Goal: Transaction & Acquisition: Obtain resource

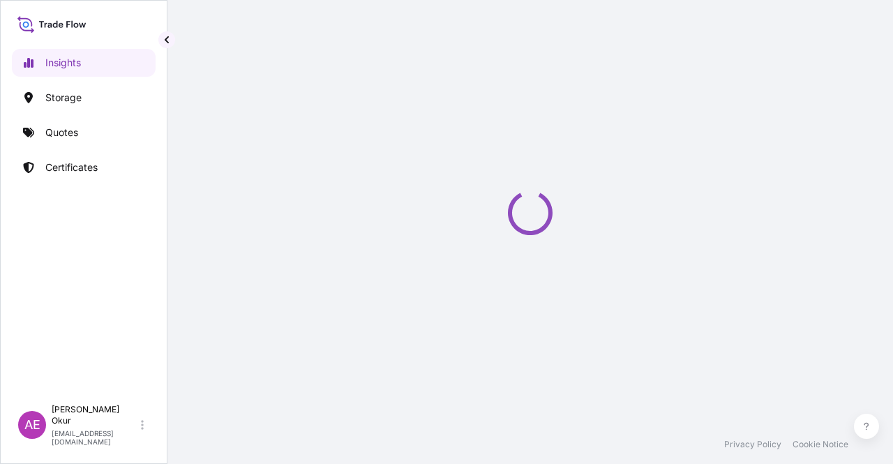
select select "2025"
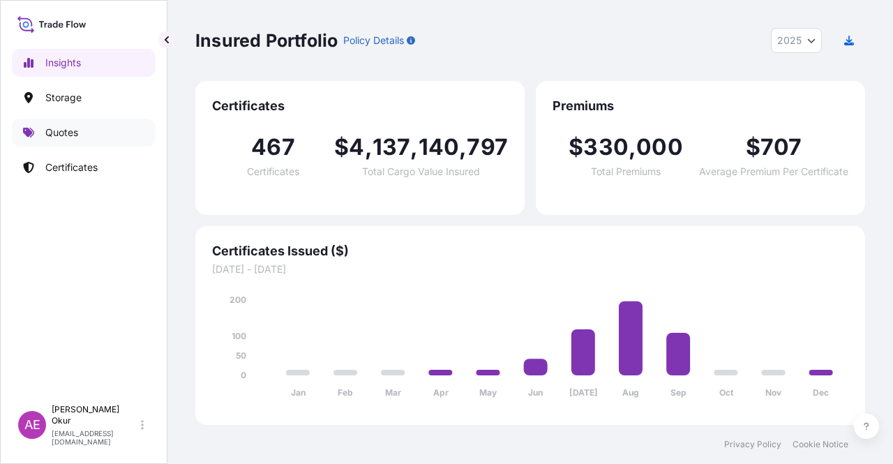
click at [80, 131] on link "Quotes" at bounding box center [84, 133] width 144 height 28
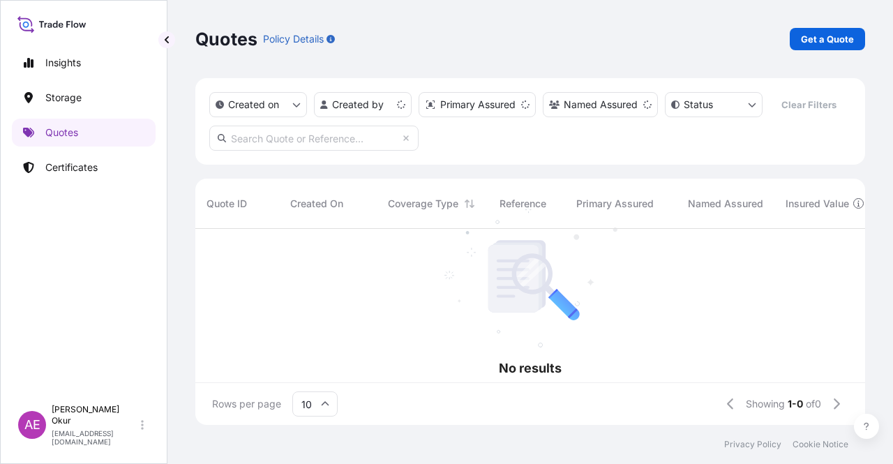
scroll to position [11, 11]
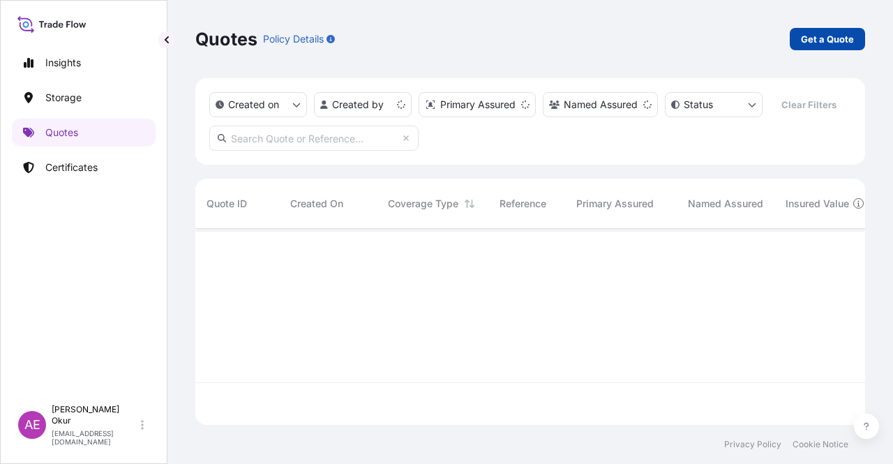
click at [844, 40] on p "Get a Quote" at bounding box center [827, 39] width 53 height 14
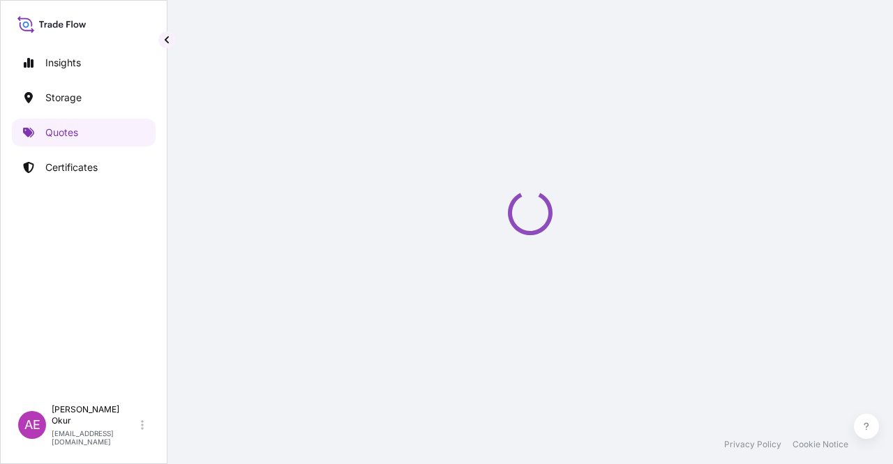
select select "Ocean Vessel"
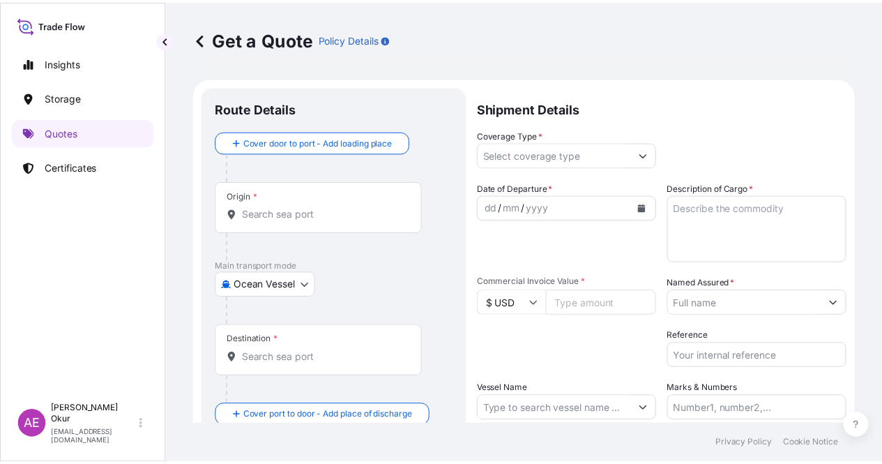
scroll to position [22, 0]
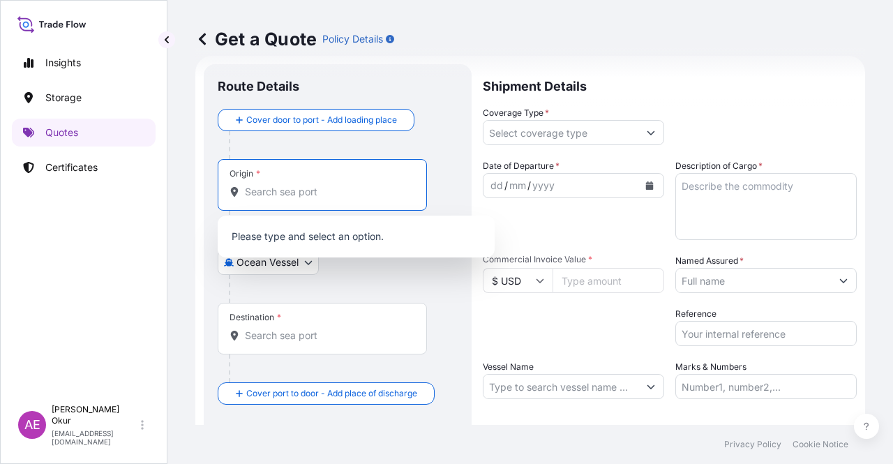
click at [281, 189] on input "Origin *" at bounding box center [327, 192] width 165 height 14
paste input "[GEOGRAPHIC_DATA], [GEOGRAPHIC_DATA]"
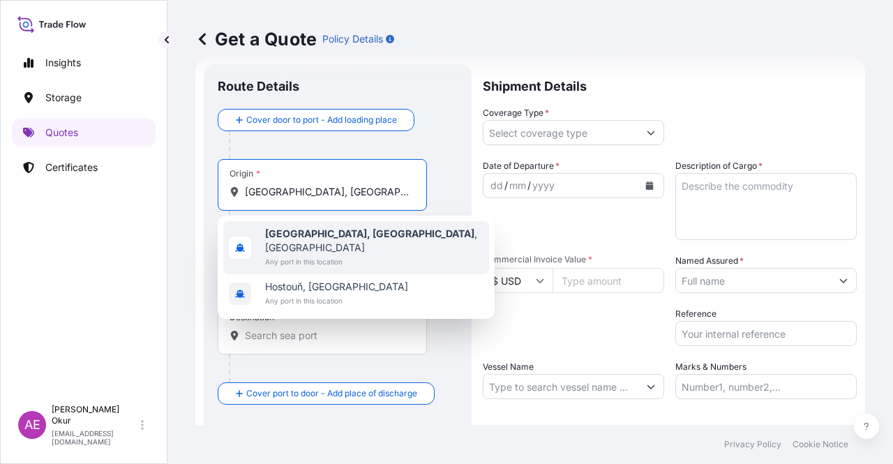
click at [327, 255] on span "Any port in this location" at bounding box center [374, 262] width 218 height 14
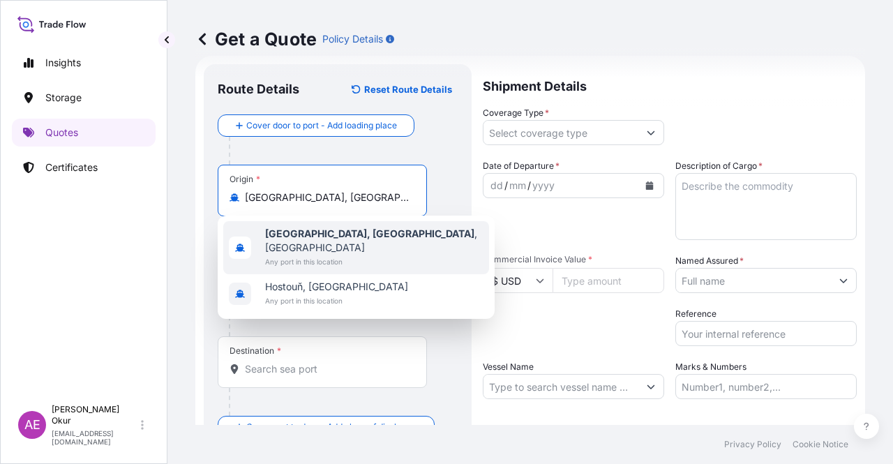
type input "[GEOGRAPHIC_DATA], [GEOGRAPHIC_DATA], [GEOGRAPHIC_DATA]"
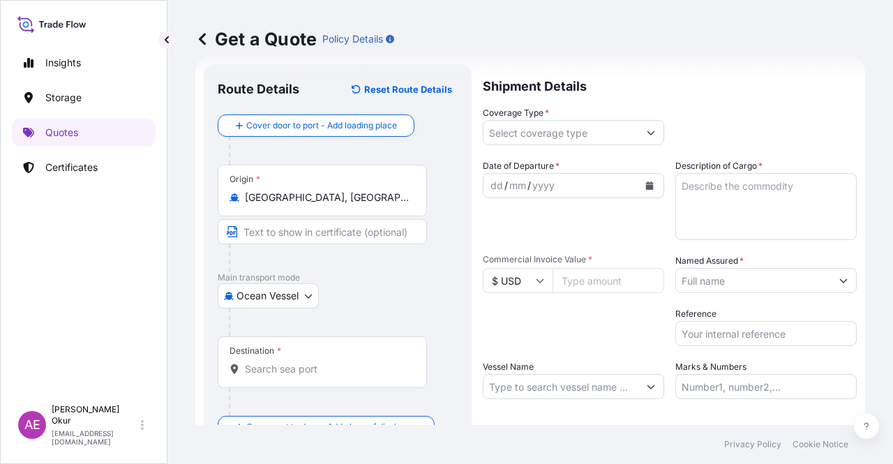
click at [286, 211] on div "Origin * [GEOGRAPHIC_DATA], [GEOGRAPHIC_DATA], [GEOGRAPHIC_DATA]" at bounding box center [322, 191] width 209 height 52
click at [286, 204] on input "[GEOGRAPHIC_DATA], [GEOGRAPHIC_DATA], [GEOGRAPHIC_DATA]" at bounding box center [327, 197] width 165 height 14
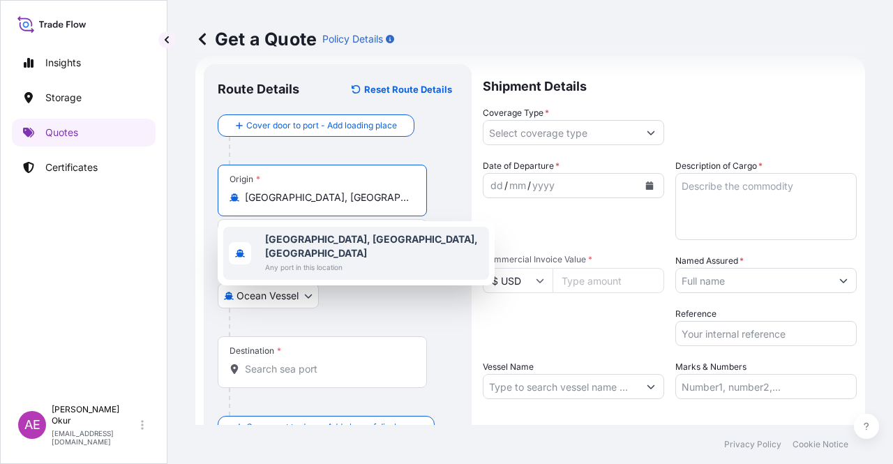
click at [325, 236] on b "[GEOGRAPHIC_DATA], [GEOGRAPHIC_DATA], [GEOGRAPHIC_DATA]" at bounding box center [371, 246] width 213 height 26
click at [306, 224] on input "Text to appear on certificate" at bounding box center [322, 231] width 209 height 25
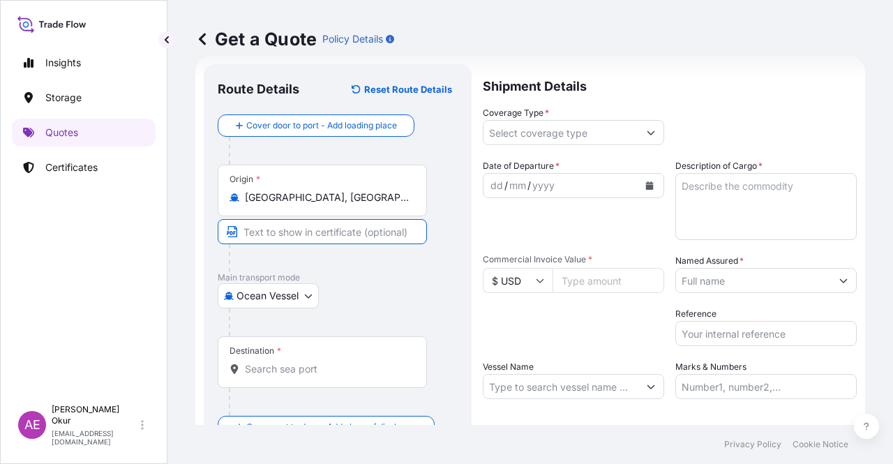
paste input "[GEOGRAPHIC_DATA], [GEOGRAPHIC_DATA]"
type input "[GEOGRAPHIC_DATA], [GEOGRAPHIC_DATA] / [GEOGRAPHIC_DATA]"
click at [285, 356] on div "Destination *" at bounding box center [322, 362] width 209 height 52
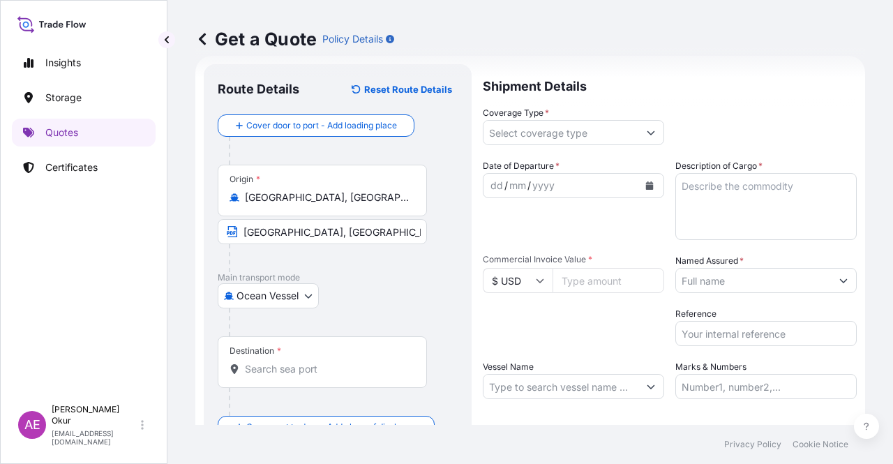
click at [290, 371] on input "Destination *" at bounding box center [327, 369] width 165 height 14
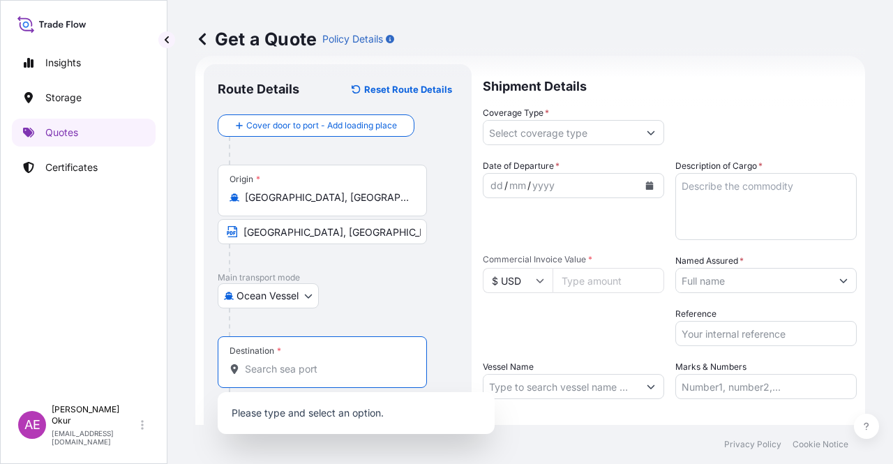
paste input "TANJUNG SEKONG"
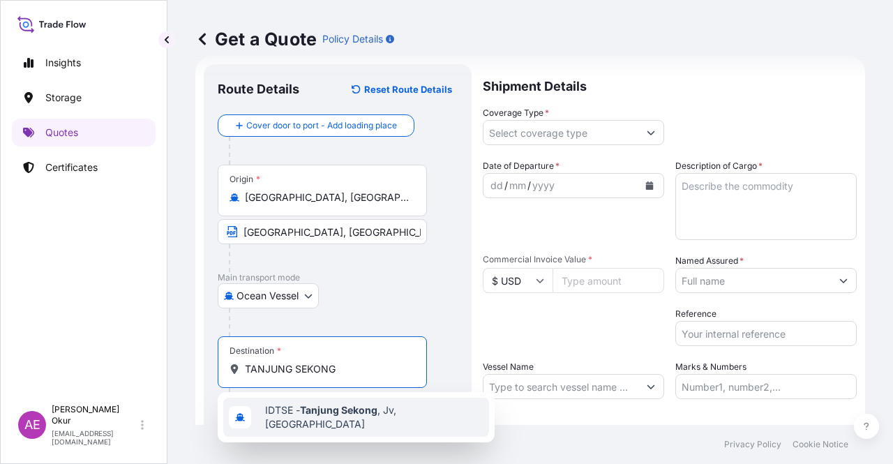
click at [332, 420] on span "IDTSE - [GEOGRAPHIC_DATA] , [GEOGRAPHIC_DATA], [GEOGRAPHIC_DATA]" at bounding box center [374, 417] width 218 height 28
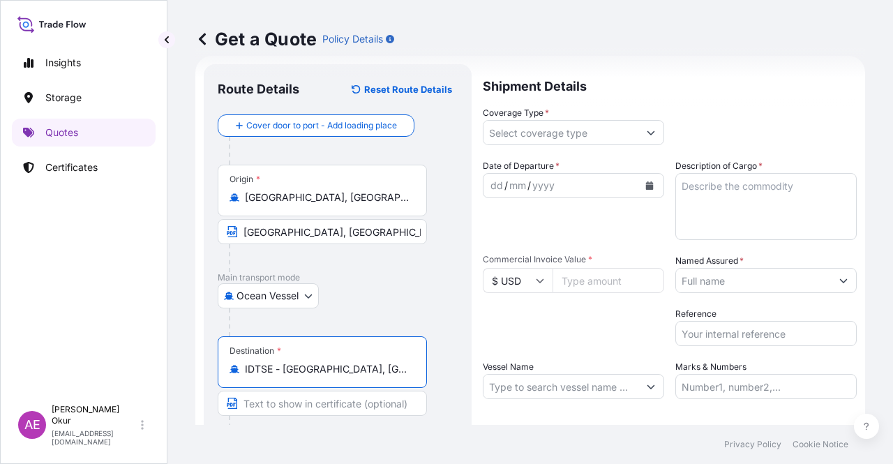
type input "IDTSE - [GEOGRAPHIC_DATA], [GEOGRAPHIC_DATA], [GEOGRAPHIC_DATA]"
click at [321, 398] on input "Text to appear on certificate" at bounding box center [322, 402] width 209 height 25
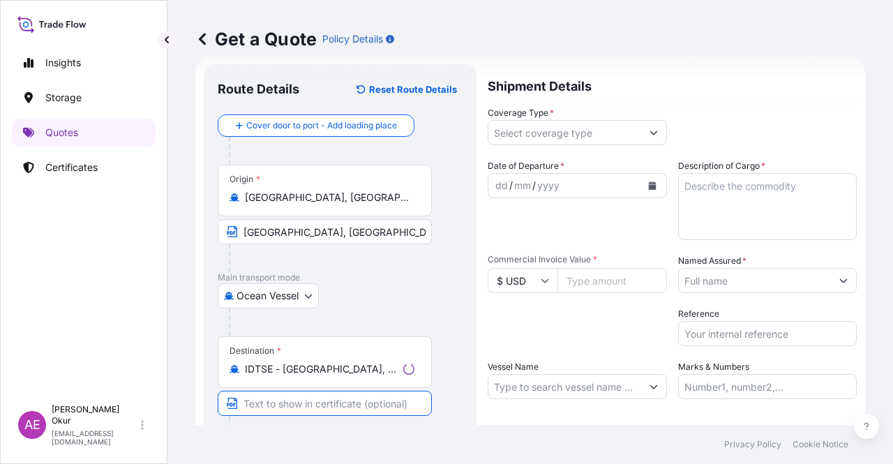
paste input "TANJUNG SEKONG"
type input "TANJUNG SEKONG / [GEOGRAPHIC_DATA]"
click at [570, 137] on input "Coverage Type *" at bounding box center [560, 132] width 155 height 25
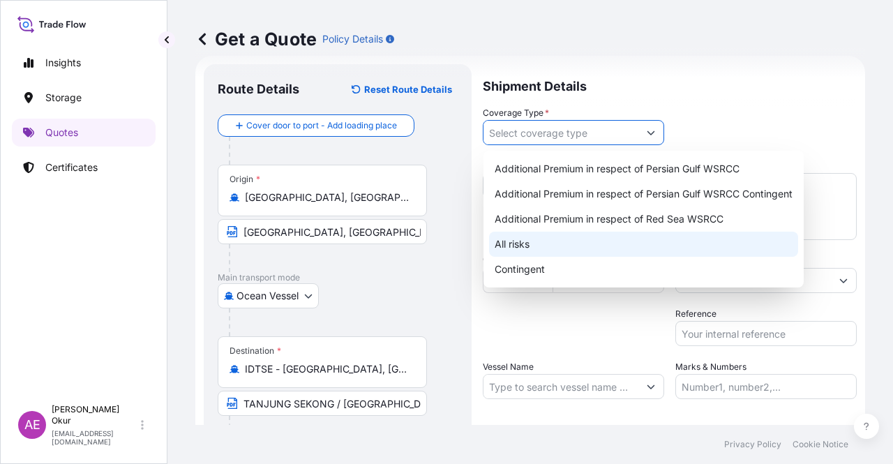
click at [526, 250] on div "All risks" at bounding box center [643, 244] width 309 height 25
type input "All risks"
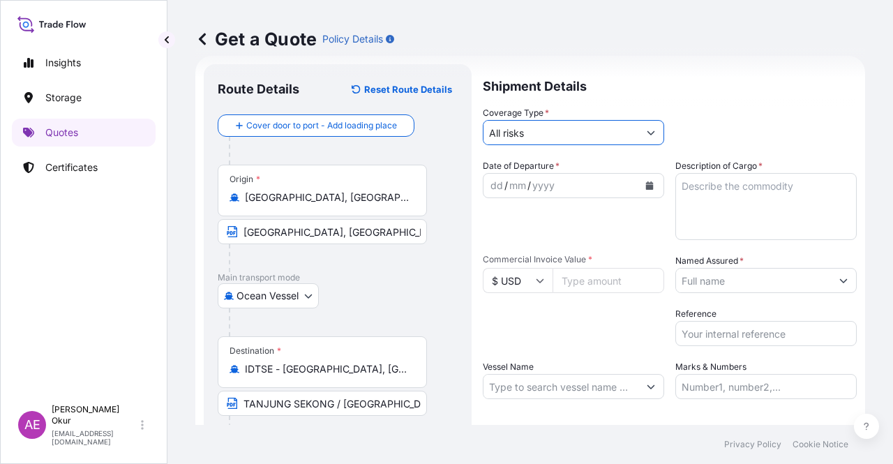
click at [489, 183] on div "dd" at bounding box center [496, 185] width 15 height 17
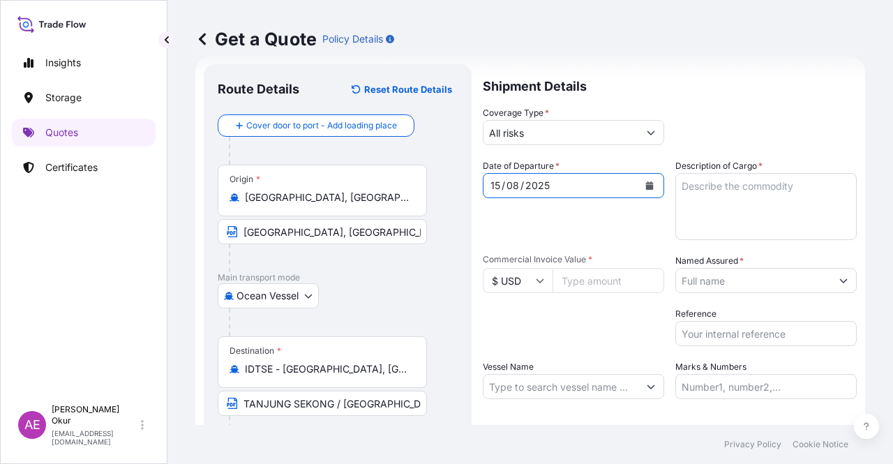
click at [582, 282] on input "Commercial Invoice Value *" at bounding box center [608, 280] width 112 height 25
paste input "14405508.86"
type input "14405508.86"
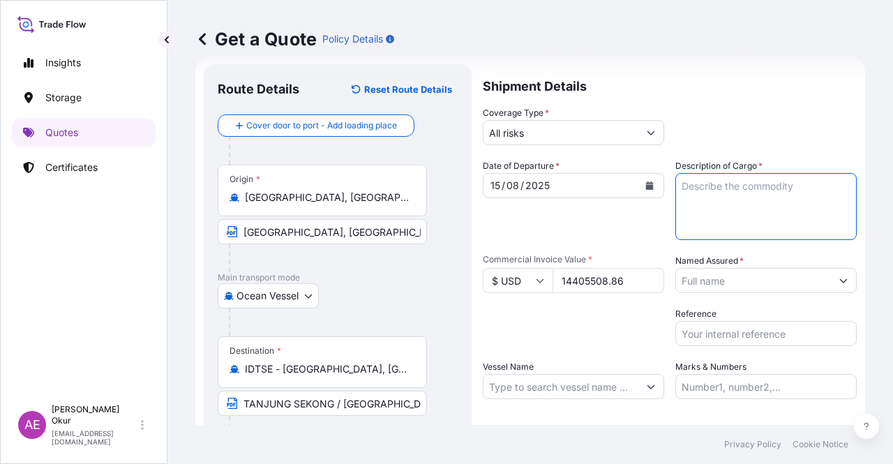
click at [745, 215] on textarea "Description of Cargo *" at bounding box center [765, 206] width 181 height 67
paste textarea "PROPANE"
type textarea "PROPANE"
click at [727, 261] on label "Named Assured *" at bounding box center [709, 261] width 68 height 14
click at [727, 268] on input "Named Assured *" at bounding box center [753, 280] width 155 height 25
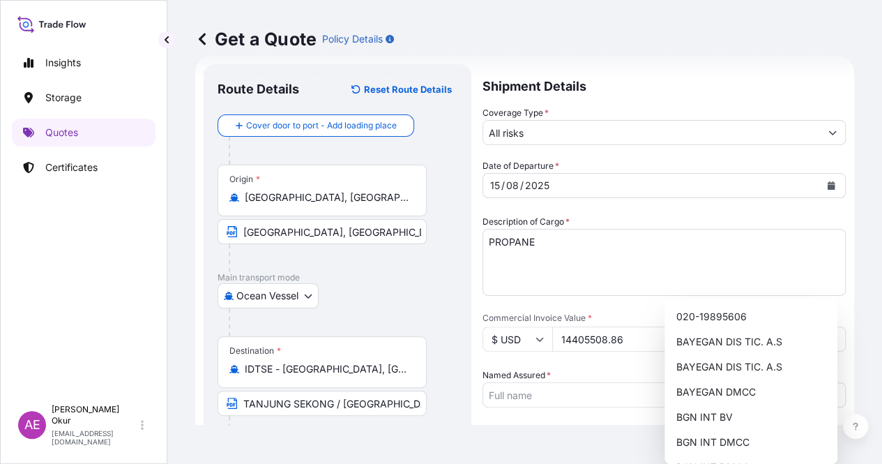
click at [731, 293] on div "Date of Departure * [DATE] Cargo Category * LPG, Crude Oil, Utility Fuel, Mid D…" at bounding box center [664, 367] width 363 height 416
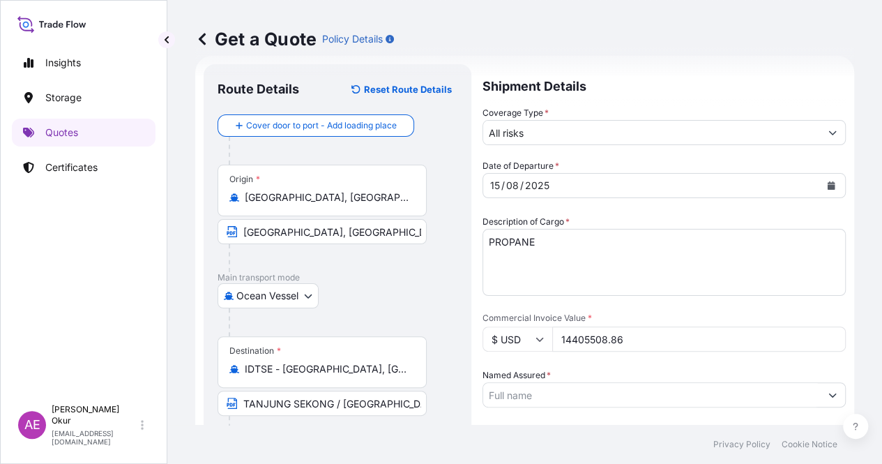
click at [738, 382] on input "Named Assured *" at bounding box center [651, 394] width 337 height 25
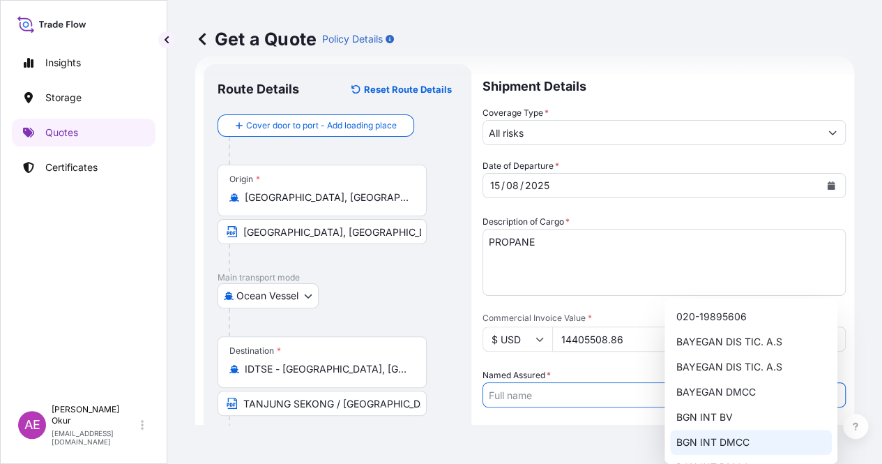
click at [733, 437] on span "BGN INT DMCC" at bounding box center [712, 442] width 73 height 14
type input "BGN INT DMCC"
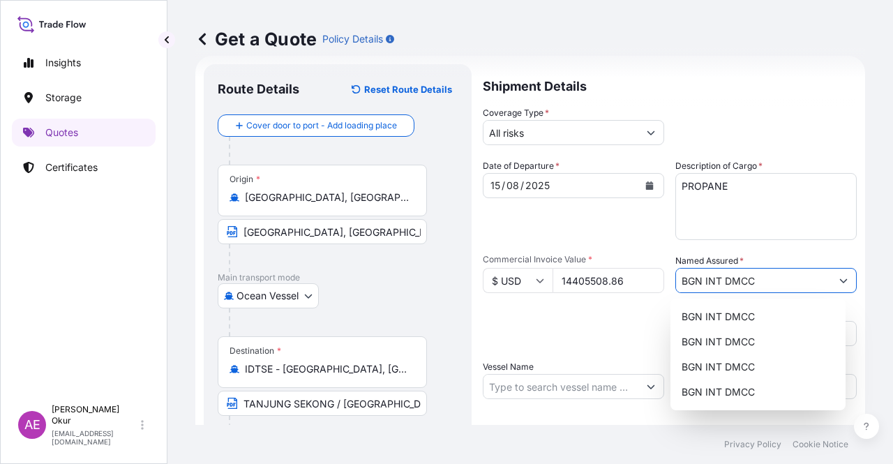
click at [544, 385] on input "Vessel Name" at bounding box center [560, 386] width 155 height 25
paste input "COMMANDER"
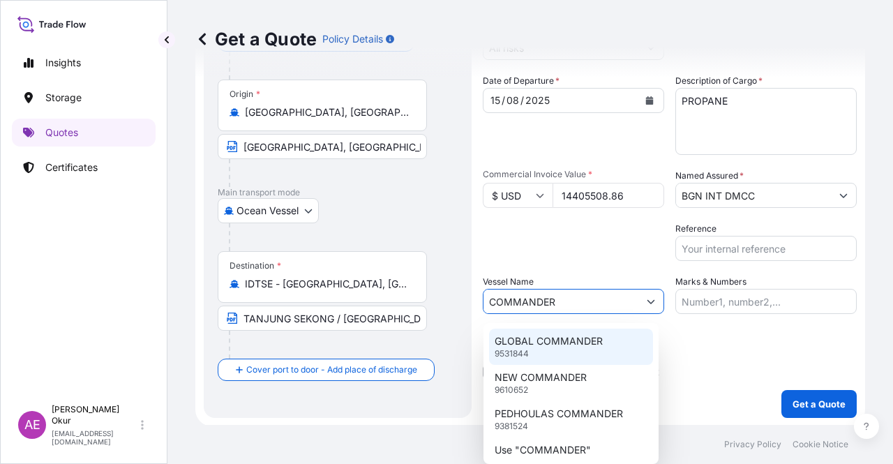
scroll to position [108, 0]
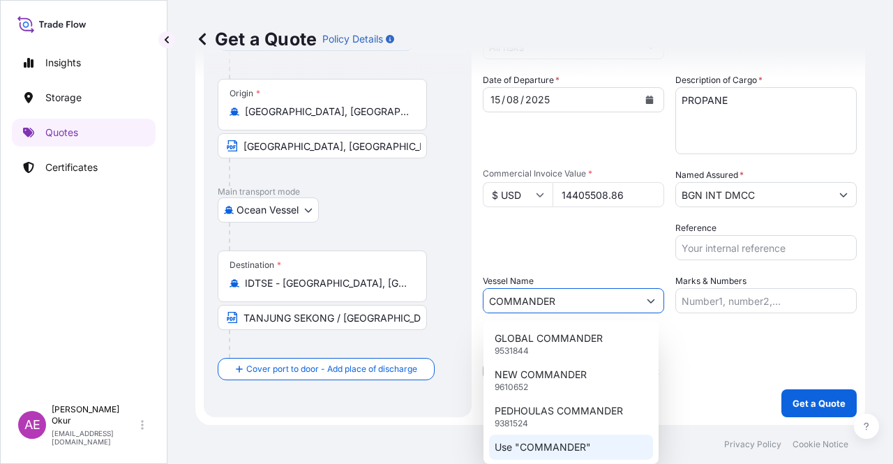
click at [558, 450] on p "Use "COMMANDER"" at bounding box center [542, 447] width 96 height 14
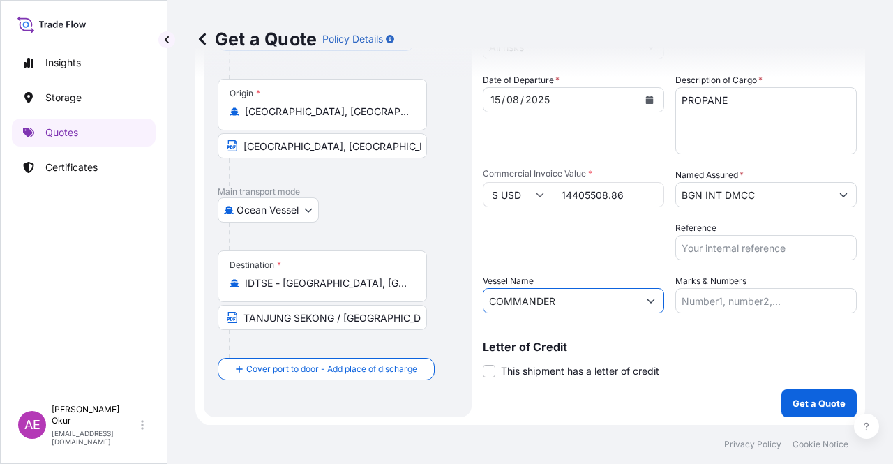
type input "COMMANDER"
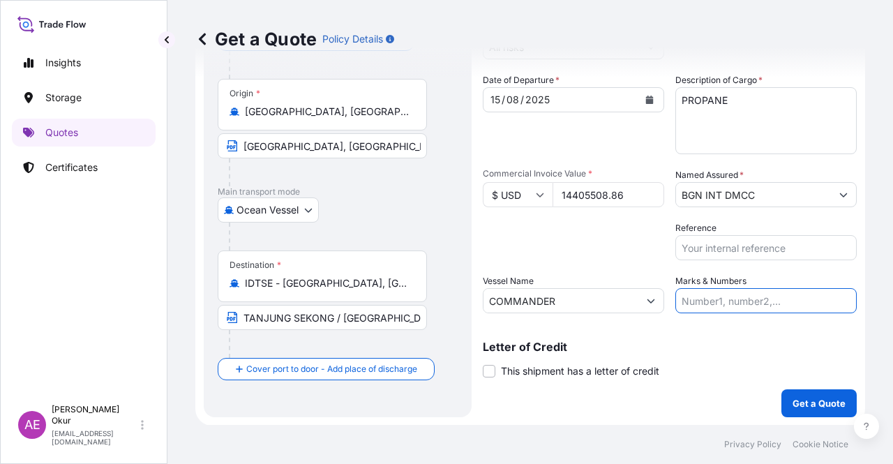
click at [730, 301] on input "Marks & Numbers" at bounding box center [765, 300] width 181 height 25
drag, startPoint x: 769, startPoint y: 301, endPoint x: 711, endPoint y: 302, distance: 58.6
click at [711, 302] on input "PO NO:25Y0209800 Quantity M/[PERSON_NAME]: 30.020,99 Premium: USD 2.597,27" at bounding box center [765, 300] width 181 height 25
paste input "1622"
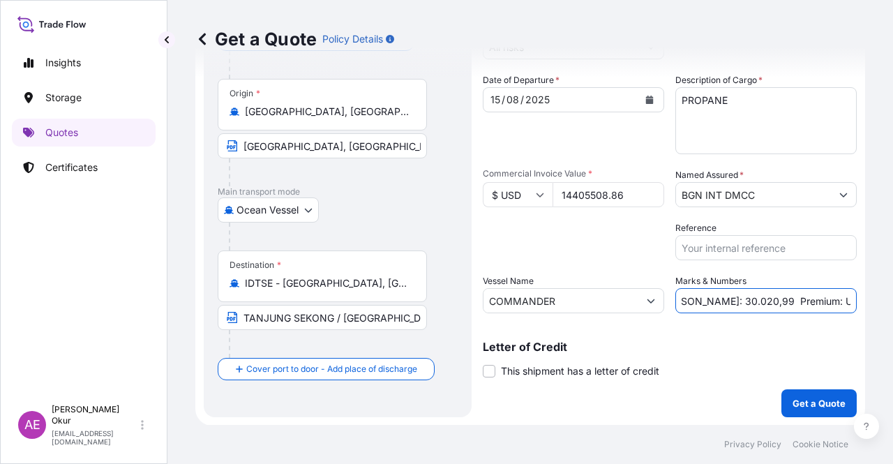
drag, startPoint x: 812, startPoint y: 306, endPoint x: 874, endPoint y: 306, distance: 62.1
click at [874, 306] on div "Get a Quote Policy Details Route Details Reset Route Details Cover door to port…" at bounding box center [529, 212] width 725 height 425
click at [764, 289] on input "PO NO:25Y0162200 Quantity M/[PERSON_NAME]: 30.020,99 Premium: USD 2.597,27" at bounding box center [765, 300] width 181 height 25
drag, startPoint x: 681, startPoint y: 299, endPoint x: 726, endPoint y: 302, distance: 45.4
click at [726, 302] on input "PO NO:25Y0162200 Quantity M/[PERSON_NAME]: 30.020,99 Premium: USD 2.597,27" at bounding box center [765, 300] width 181 height 25
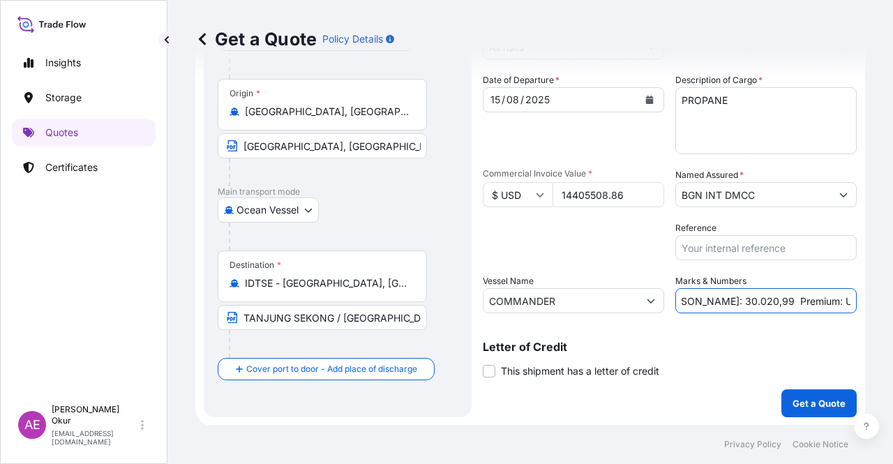
paste input "23.664,46"
drag, startPoint x: 792, startPoint y: 305, endPoint x: 890, endPoint y: 305, distance: 97.6
click at [890, 305] on div "Get a Quote Policy Details Route Details Reset Route Details Cover door to port…" at bounding box center [529, 212] width 725 height 425
drag, startPoint x: 818, startPoint y: 308, endPoint x: 892, endPoint y: 298, distance: 74.5
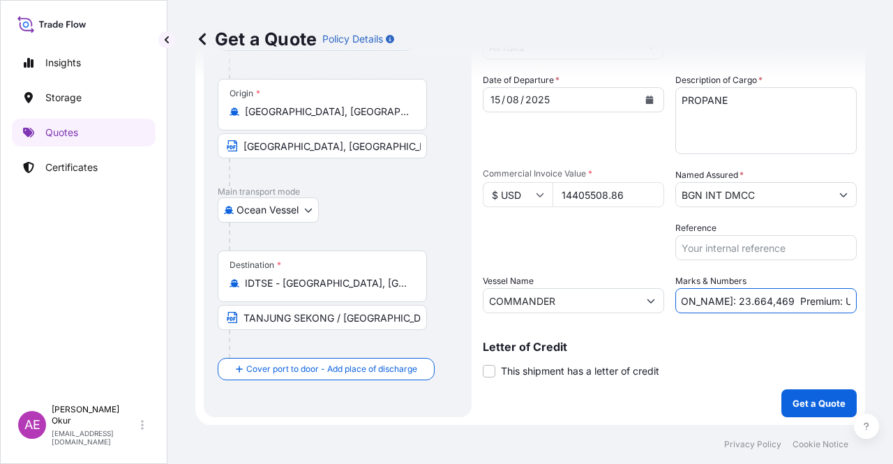
click at [892, 298] on div "Get a Quote Policy Details Route Details Reset Route Details Cover door to port…" at bounding box center [529, 212] width 725 height 425
click at [786, 296] on input "PO NO:25Y0162200 Quantity M/[PERSON_NAME]: 23.664,469 Premium: USD 2.597,27" at bounding box center [765, 300] width 181 height 25
drag, startPoint x: 800, startPoint y: 300, endPoint x: 892, endPoint y: 294, distance: 92.3
click at [892, 294] on div "Get a Quote Policy Details Route Details Reset Route Details Cover door to port…" at bounding box center [529, 212] width 725 height 425
paste input "1,584.61"
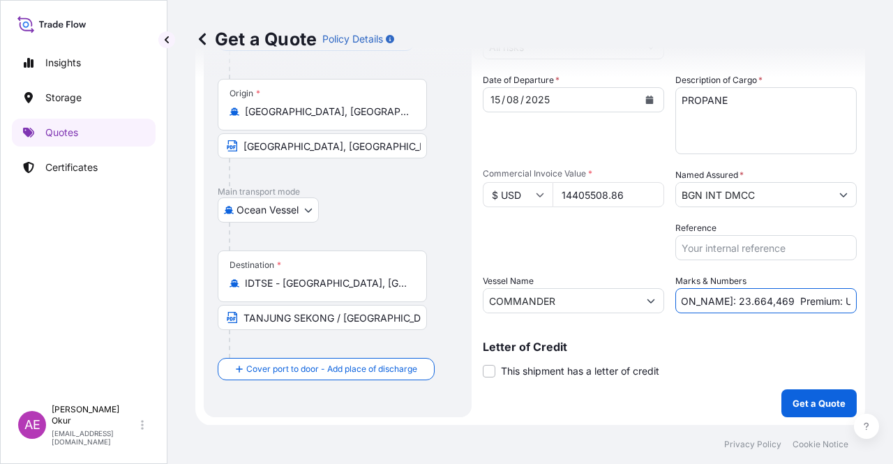
scroll to position [0, 190]
click at [812, 303] on input "PO NO:25Y0162200 Quantity M/[PERSON_NAME]: 23.664,469 Premium: USD 1,584.61" at bounding box center [765, 300] width 181 height 25
drag, startPoint x: 829, startPoint y: 296, endPoint x: 892, endPoint y: 299, distance: 62.8
click at [892, 299] on div "Get a Quote Policy Details Route Details Reset Route Details Cover door to port…" at bounding box center [529, 212] width 725 height 425
click at [827, 296] on input "PO NO:25Y0162200 Quantity M/[PERSON_NAME]: 23.664,469 Premium: USD 1,584.61" at bounding box center [765, 300] width 181 height 25
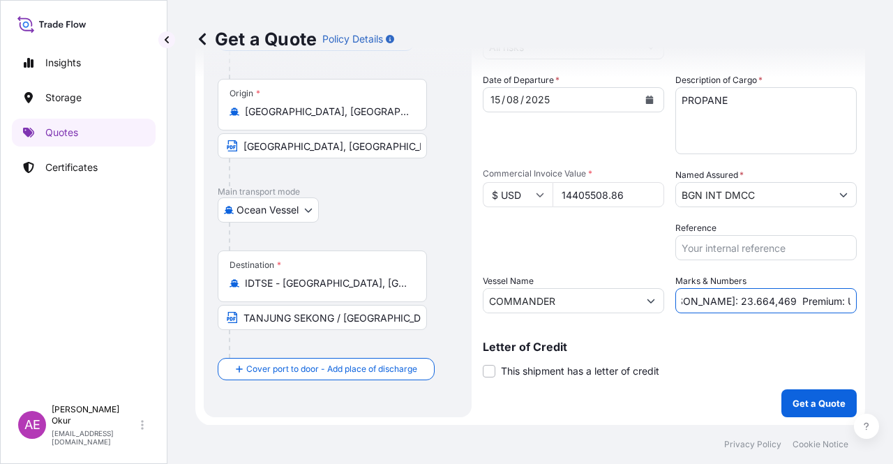
click at [809, 299] on input "PO NO:25Y0162200 Quantity M/[PERSON_NAME]: 23.664,469 Premium: USD 1,584.61" at bounding box center [765, 300] width 181 height 25
type input "PO NO:25Y0162200 Quantity M/[PERSON_NAME]: 23.664,469 Premium: USD 1.584,61"
click at [807, 398] on p "Get a Quote" at bounding box center [818, 403] width 53 height 14
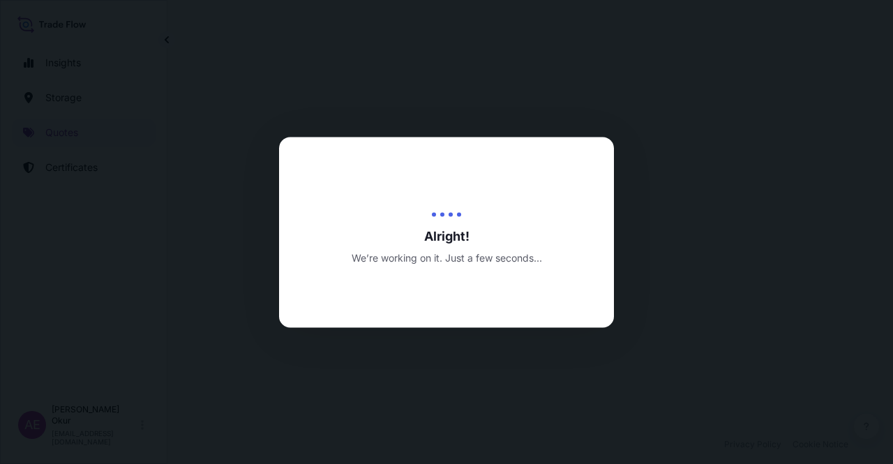
select select "Ocean Vessel"
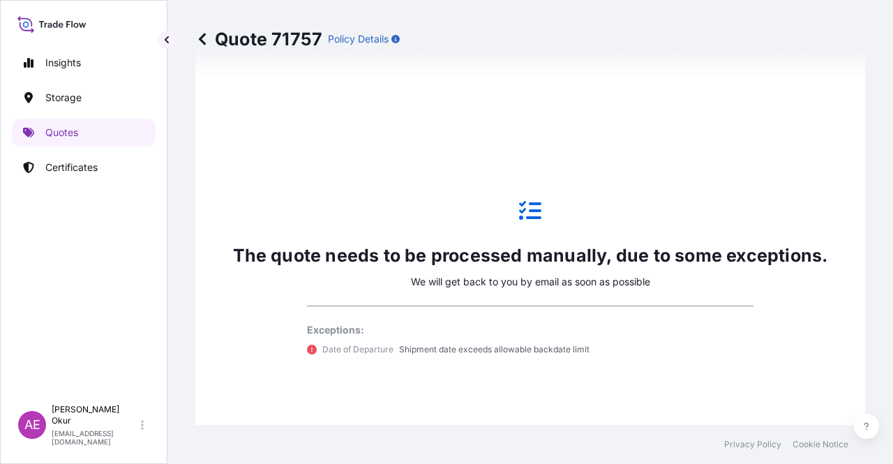
scroll to position [547, 0]
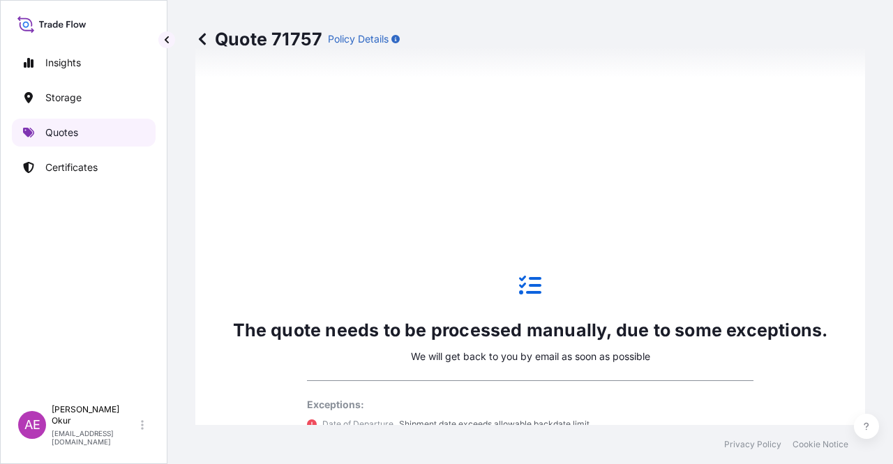
click at [86, 132] on link "Quotes" at bounding box center [84, 133] width 144 height 28
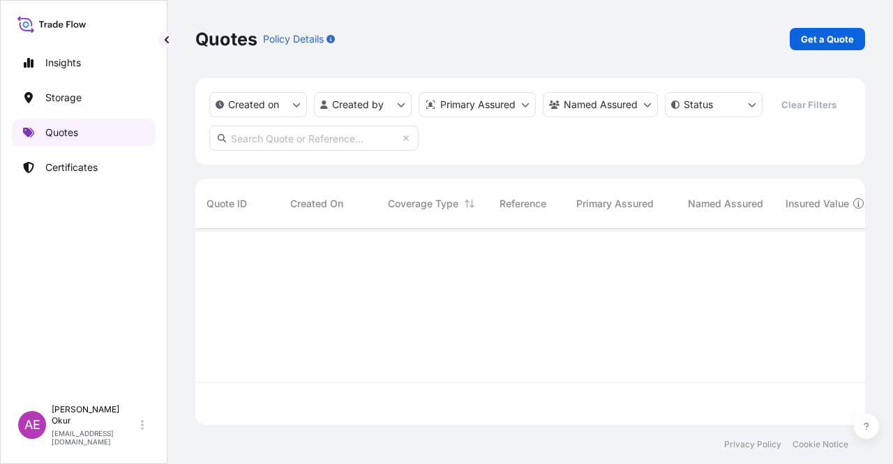
scroll to position [193, 658]
click at [843, 40] on p "Get a Quote" at bounding box center [827, 39] width 53 height 14
select select "Ocean Vessel"
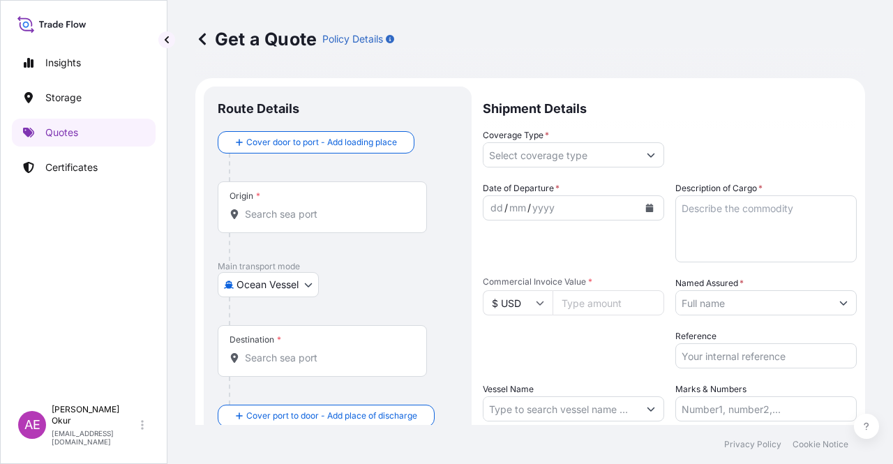
scroll to position [22, 0]
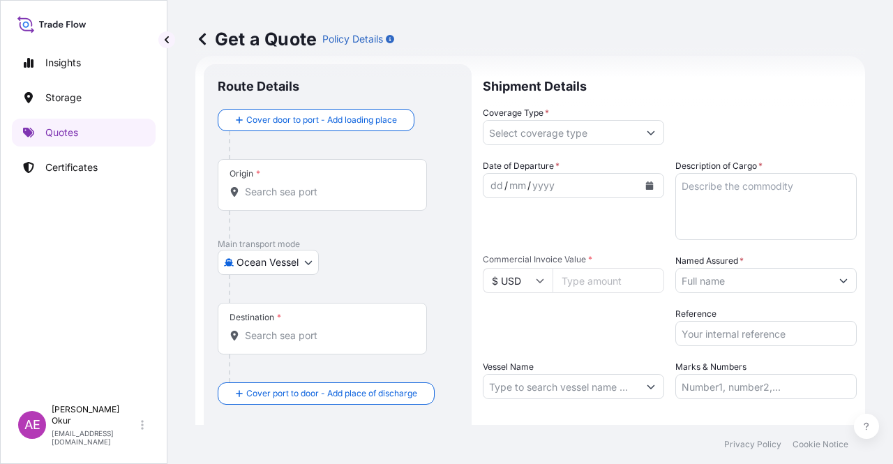
click at [327, 183] on div "Origin *" at bounding box center [322, 185] width 209 height 52
click at [327, 185] on input "Origin *" at bounding box center [327, 192] width 165 height 14
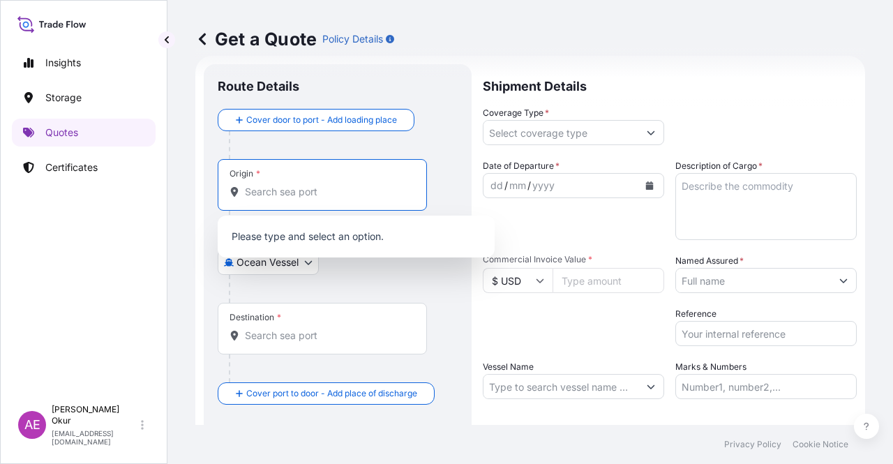
paste input "[GEOGRAPHIC_DATA], [GEOGRAPHIC_DATA]"
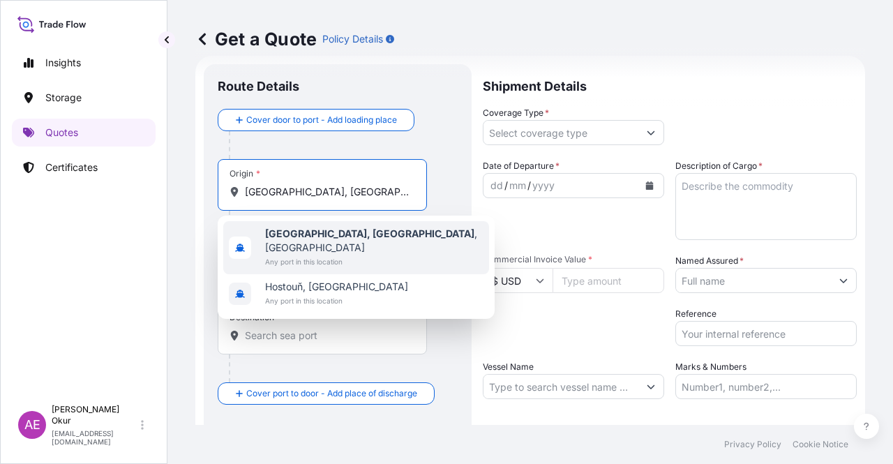
click at [333, 239] on span "[GEOGRAPHIC_DATA], [GEOGRAPHIC_DATA] , [GEOGRAPHIC_DATA]" at bounding box center [374, 241] width 218 height 28
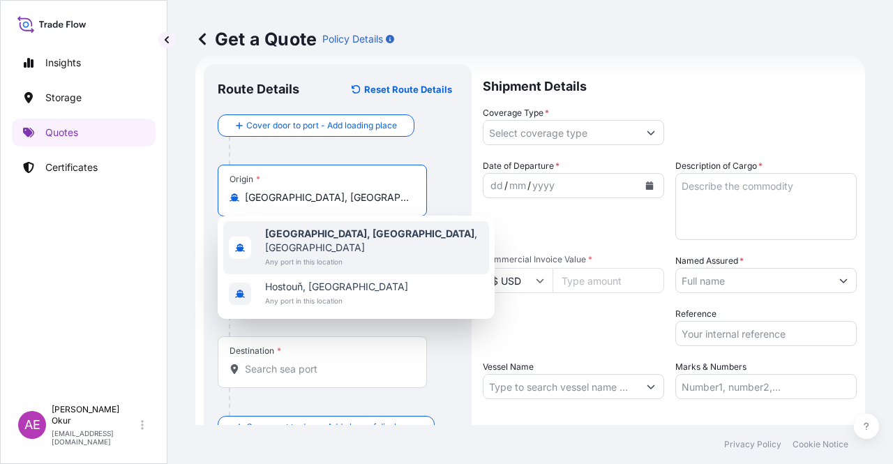
type input "[GEOGRAPHIC_DATA], [GEOGRAPHIC_DATA], [GEOGRAPHIC_DATA]"
click at [324, 221] on input "Text to appear on certificate" at bounding box center [322, 231] width 209 height 25
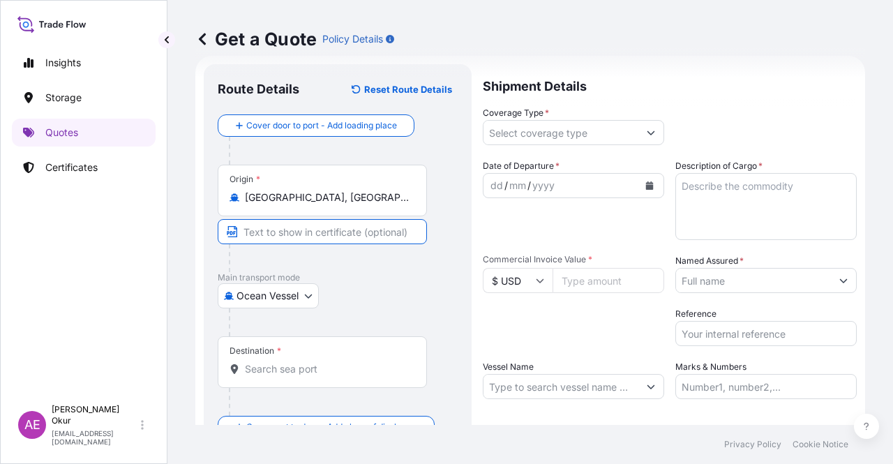
paste input "[GEOGRAPHIC_DATA], [GEOGRAPHIC_DATA]"
type input "[GEOGRAPHIC_DATA], [GEOGRAPHIC_DATA] / [GEOGRAPHIC_DATA]"
click at [323, 354] on div "Destination *" at bounding box center [322, 362] width 209 height 52
click at [323, 362] on input "Destination *" at bounding box center [327, 369] width 165 height 14
paste input "TANJUNG SEKONG"
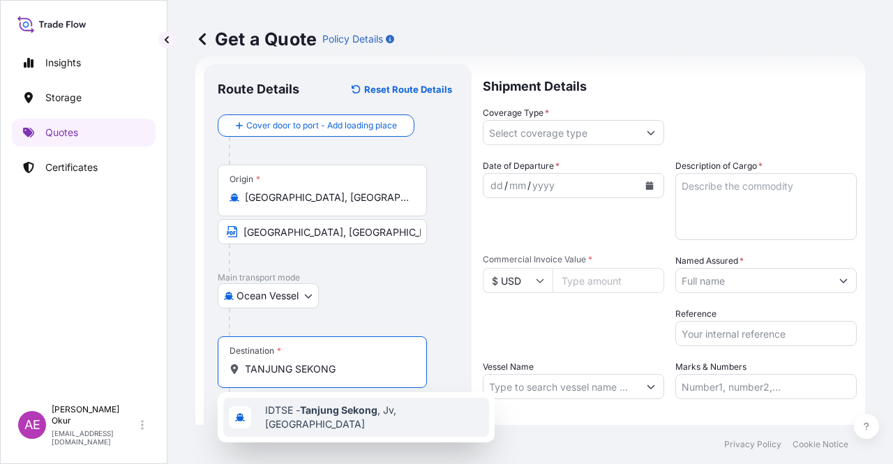
click at [338, 398] on div "IDTSE - [GEOGRAPHIC_DATA] , [GEOGRAPHIC_DATA], [GEOGRAPHIC_DATA]" at bounding box center [356, 416] width 266 height 39
type input "IDTSE - [GEOGRAPHIC_DATA], [GEOGRAPHIC_DATA], [GEOGRAPHIC_DATA]"
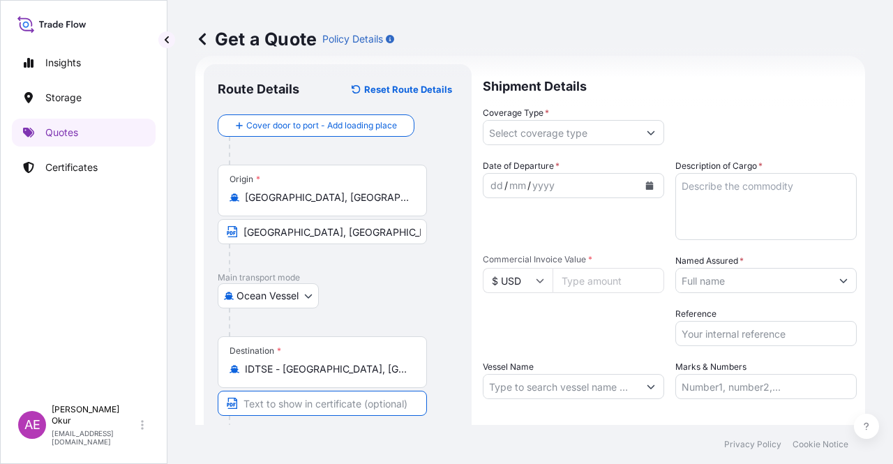
click at [322, 397] on input "Text to appear on certificate" at bounding box center [322, 402] width 209 height 25
paste input "TANJUNG SEKONG"
type input "TANJUNG SEKONG / [GEOGRAPHIC_DATA]"
click at [533, 135] on input "Coverage Type *" at bounding box center [560, 132] width 155 height 25
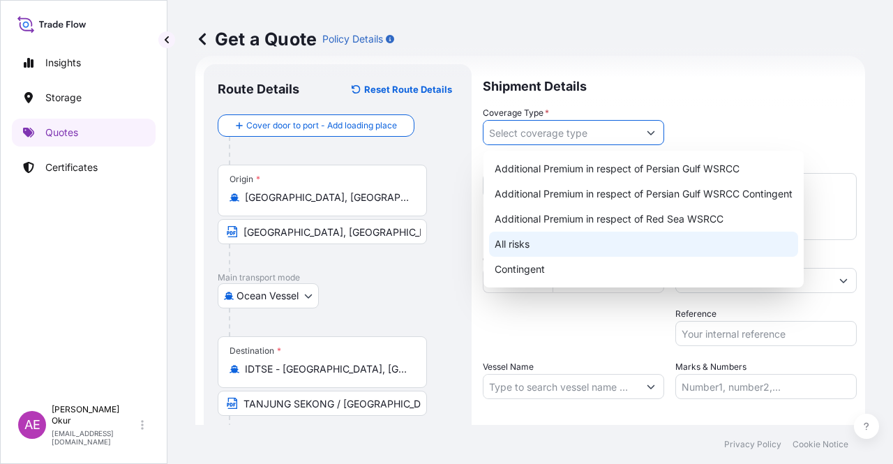
click at [523, 241] on div "All risks" at bounding box center [643, 244] width 309 height 25
type input "All risks"
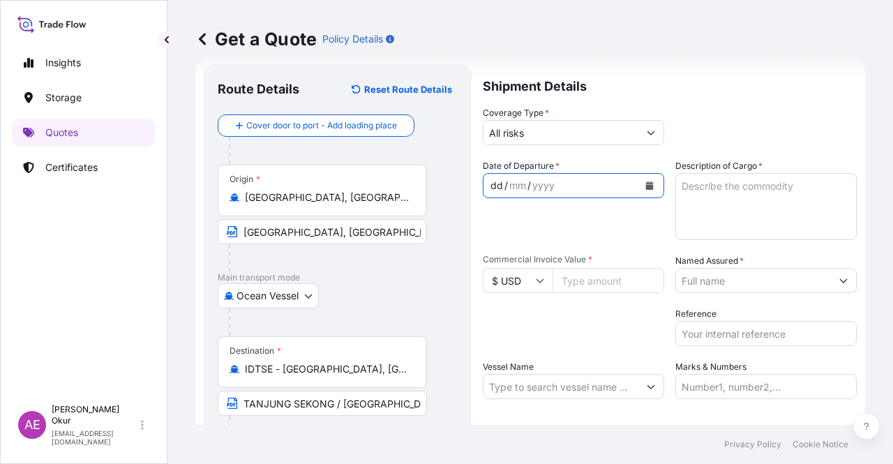
click at [494, 186] on div "dd" at bounding box center [496, 185] width 15 height 17
click at [496, 184] on div "dd" at bounding box center [496, 185] width 15 height 17
click at [575, 274] on input "Commercial Invoice Value *" at bounding box center [608, 280] width 112 height 25
paste input "13716288.1"
type input "13716288.1"
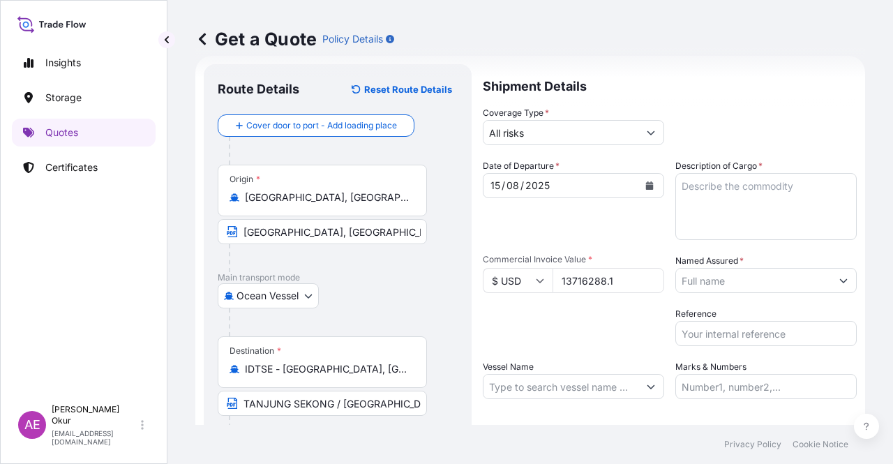
click at [750, 209] on textarea "Description of Cargo *" at bounding box center [765, 206] width 181 height 67
paste textarea "BUTANE"
type textarea "BUTANE"
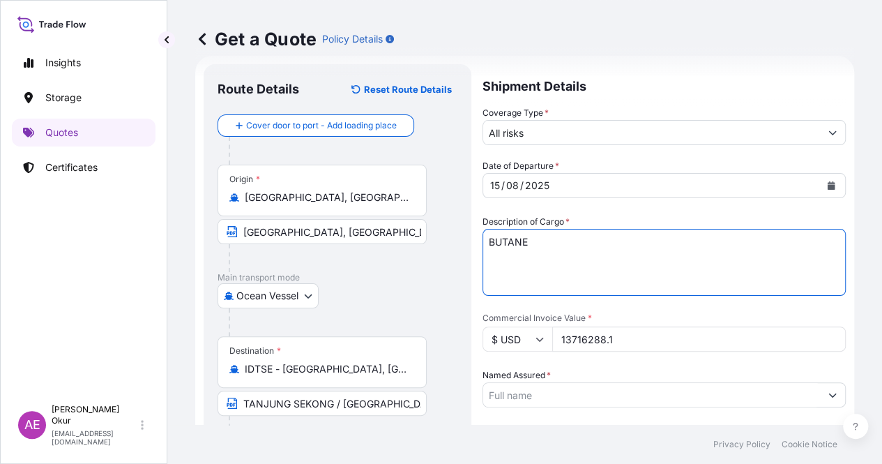
click at [720, 382] on input "Named Assured *" at bounding box center [651, 394] width 337 height 25
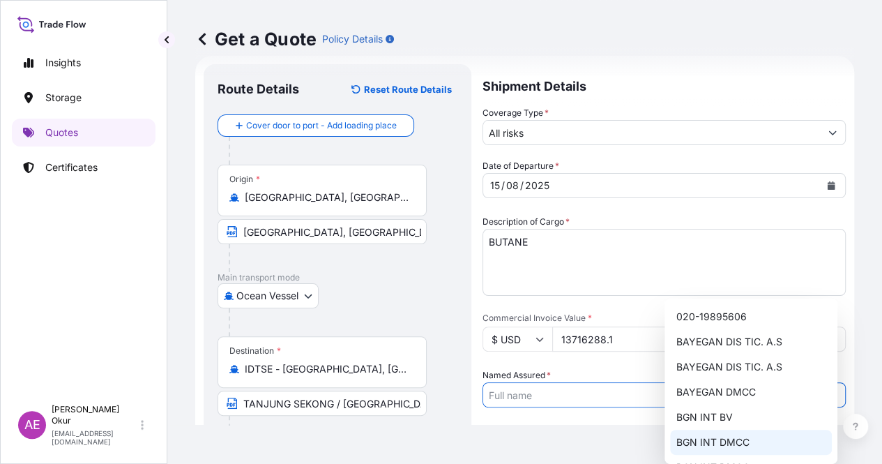
click at [729, 443] on span "BGN INT DMCC" at bounding box center [712, 442] width 73 height 14
type input "BGN INT DMCC"
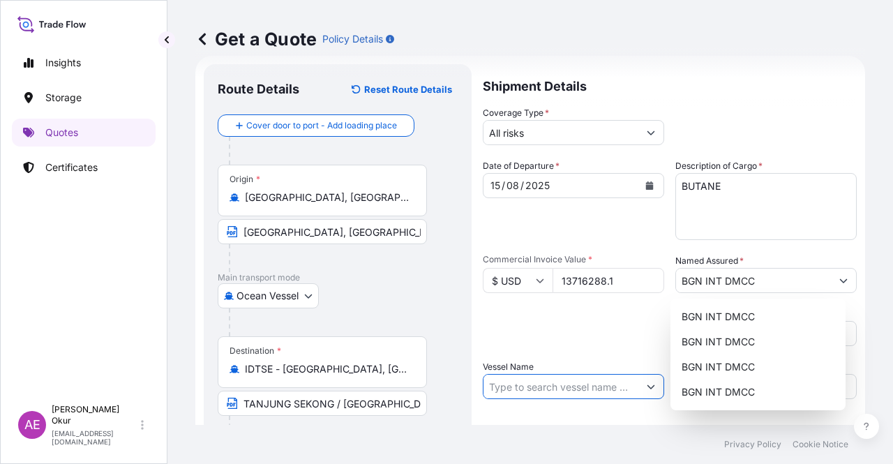
click at [583, 386] on input "Vessel Name" at bounding box center [560, 386] width 155 height 25
paste input "COMMANDER"
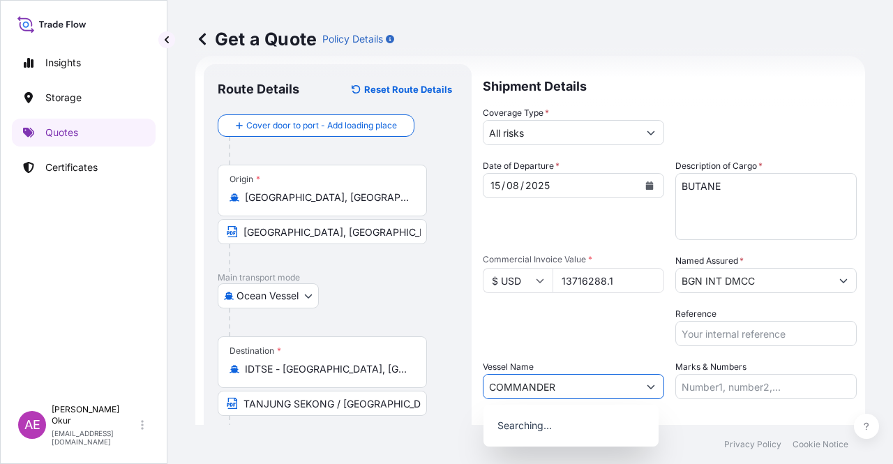
type input "COMMANDER"
click at [724, 393] on input "Marks & Numbers" at bounding box center [765, 386] width 181 height 25
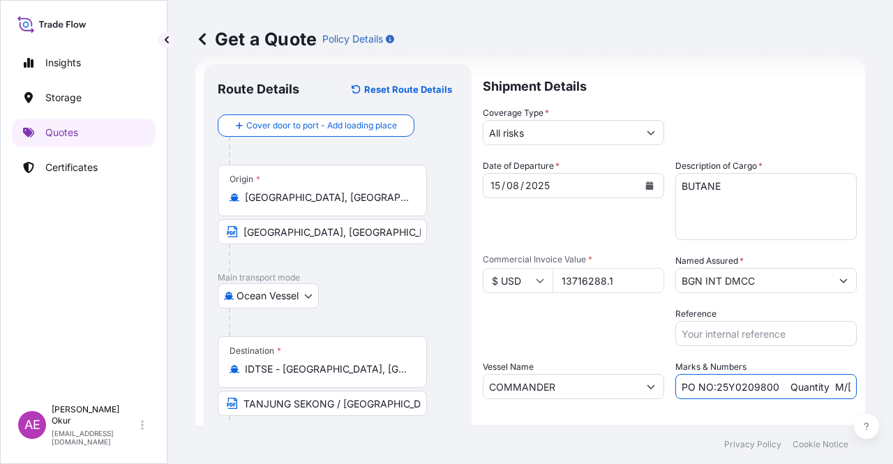
drag, startPoint x: 775, startPoint y: 386, endPoint x: 711, endPoint y: 387, distance: 64.2
click at [711, 387] on input "PO NO:25Y0209800 Quantity M/[PERSON_NAME]: 30.020,99 Premium: USD 2.597,27" at bounding box center [765, 386] width 181 height 25
paste input "162300"
drag, startPoint x: 788, startPoint y: 387, endPoint x: 836, endPoint y: 383, distance: 48.3
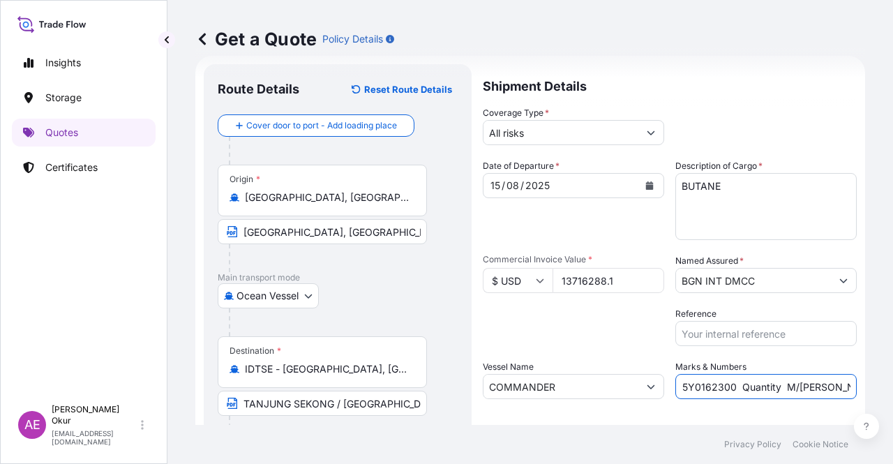
click at [836, 383] on input "PO NO:25Y0162300 Quantity M/[PERSON_NAME]: 30.020,99 Premium: USD 2.597,27" at bounding box center [765, 386] width 181 height 25
click at [786, 384] on input "PO NO:25Y0162300 Quantity M/[PERSON_NAME]: 30.020,99 Premium: USD 2.597,27" at bounding box center [765, 386] width 181 height 25
click at [829, 385] on input "PO NO:25Y0162300 Quantity M/[PERSON_NAME]: 30.020,99 Premium: USD 2.597,27" at bounding box center [765, 386] width 181 height 25
drag, startPoint x: 828, startPoint y: 383, endPoint x: 854, endPoint y: 384, distance: 25.8
click at [854, 384] on div "Get a Quote Policy Details Route Details Reset Route Details Cover door to port…" at bounding box center [529, 212] width 725 height 425
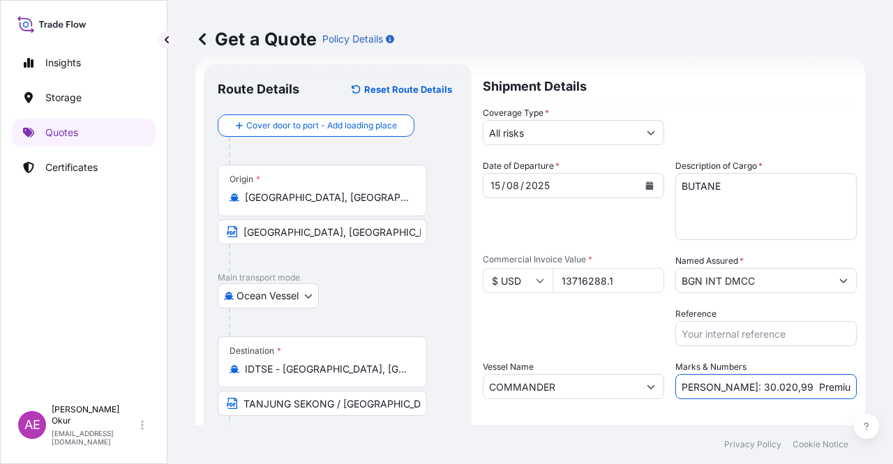
scroll to position [0, 181]
click at [780, 385] on input "PO NO:25Y0162300 Quantity M/[PERSON_NAME]: 30.020,99 Premium: USD 2.597,27" at bounding box center [765, 386] width 181 height 25
drag, startPoint x: 675, startPoint y: 385, endPoint x: 738, endPoint y: 384, distance: 62.8
click at [738, 384] on input "PO NO:25Y0162300 Quantity M/[PERSON_NAME]: 30.020,99 Premium: USD 2.597,27" at bounding box center [765, 386] width 181 height 25
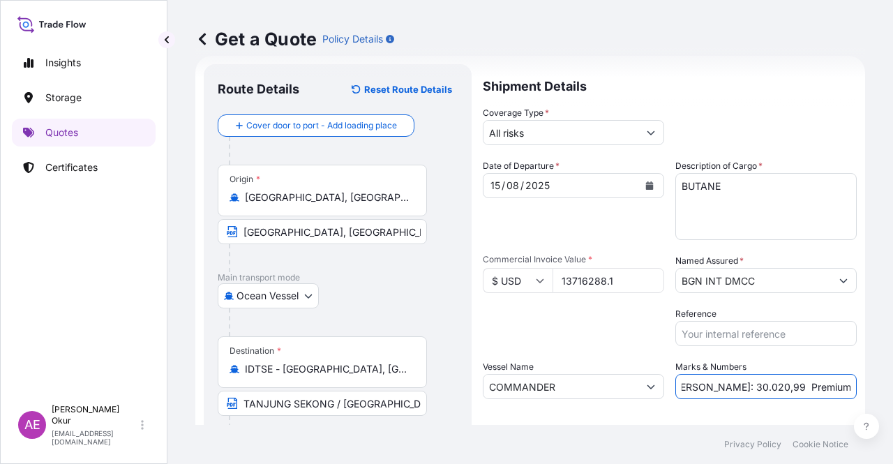
click at [738, 385] on input "PO NO:25Y0162300 Quantity M/[PERSON_NAME]: 30.020,99 Premium: USD 2.597,27" at bounding box center [765, 386] width 181 height 25
paste input "23.598,321"
drag, startPoint x: 812, startPoint y: 388, endPoint x: 828, endPoint y: 390, distance: 16.9
click at [892, 386] on div "Get a Quote Policy Details Route Details Reset Route Details Cover door to port…" at bounding box center [529, 212] width 725 height 425
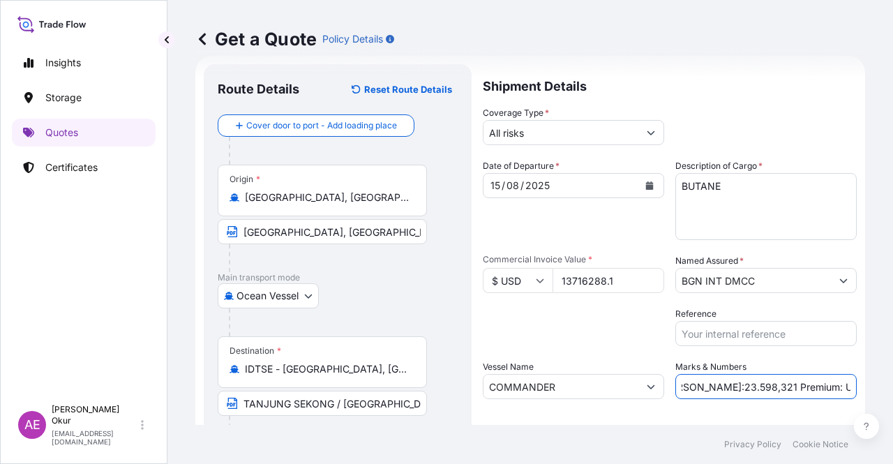
click at [713, 390] on input "PO NO:25Y0162300 Quantity M/[PERSON_NAME]:23.598,321 Premium: USD 2.597,27" at bounding box center [765, 386] width 181 height 25
drag, startPoint x: 795, startPoint y: 386, endPoint x: 885, endPoint y: 385, distance: 90.0
click at [892, 388] on div "Get a Quote Policy Details Route Details Reset Route Details Cover door to port…" at bounding box center [529, 212] width 725 height 425
click at [821, 388] on input "PO NO:25Y0162300 Quantity M/[PERSON_NAME]:23.598,321 Premium: USD 2.597,27" at bounding box center [765, 386] width 181 height 25
click at [807, 391] on input "PO NO:25Y0162300 Quantity M/[PERSON_NAME]:23.598,321 Premium: USD 2.597,27" at bounding box center [765, 386] width 181 height 25
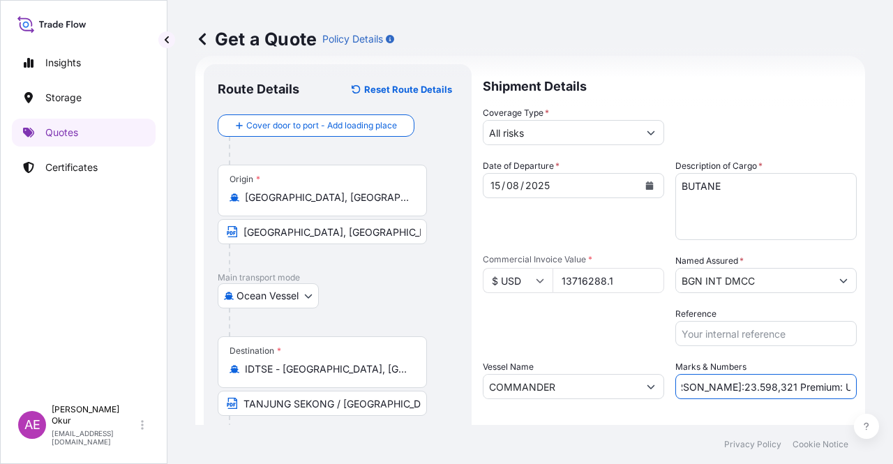
drag, startPoint x: 821, startPoint y: 386, endPoint x: 892, endPoint y: 386, distance: 71.1
click at [892, 386] on div "Get a Quote Policy Details Route Details Reset Route Details Cover door to port…" at bounding box center [529, 212] width 725 height 425
drag, startPoint x: 819, startPoint y: 386, endPoint x: 892, endPoint y: 390, distance: 73.3
click at [892, 390] on div "Get a Quote Policy Details Route Details Reset Route Details Cover door to port…" at bounding box center [529, 212] width 725 height 425
click at [812, 388] on input "PO NO:25Y0162300 Quantity M/[PERSON_NAME]:23.598,321 Premium: USD 2.597,27" at bounding box center [765, 386] width 181 height 25
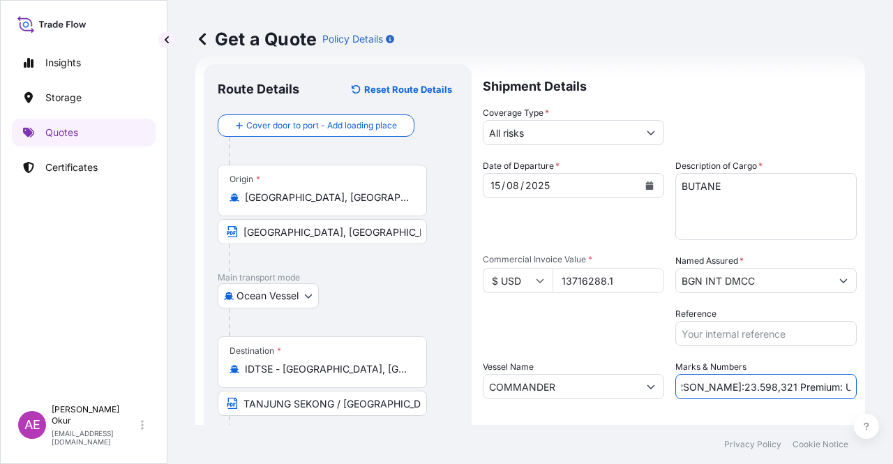
drag, startPoint x: 800, startPoint y: 387, endPoint x: 892, endPoint y: 392, distance: 92.2
click at [892, 392] on div "Get a Quote Policy Details Route Details Reset Route Details Cover door to port…" at bounding box center [529, 212] width 725 height 425
paste input "1,508.79"
drag, startPoint x: 806, startPoint y: 387, endPoint x: 814, endPoint y: 388, distance: 7.8
click at [805, 386] on input "PO NO:25Y0162300 Quantity M/[PERSON_NAME]:23.598,321 Premium: USD 1,508.79" at bounding box center [765, 386] width 181 height 25
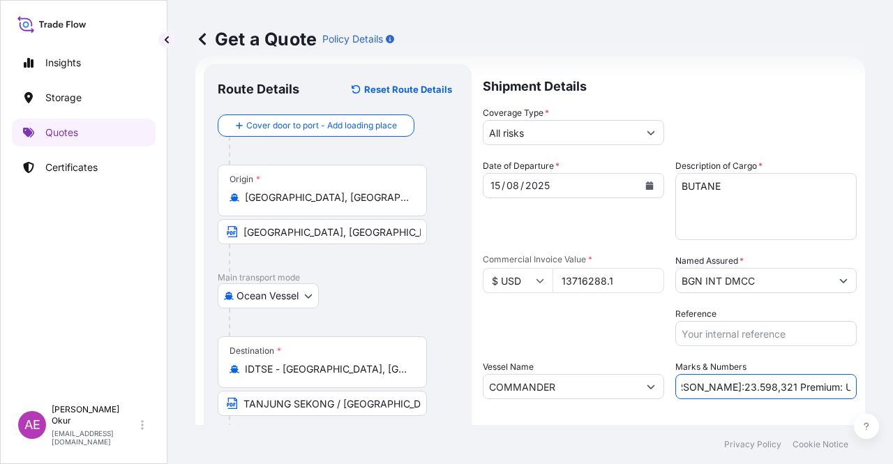
scroll to position [0, 176]
type input "PO NO:25Y0162300 Quantity M/[PERSON_NAME]:23.598,321 Premium: USD 1.508,79"
drag, startPoint x: 837, startPoint y: 386, endPoint x: 892, endPoint y: 392, distance: 55.4
click at [892, 392] on div "Get a Quote Policy Details Route Details Reset Route Details Cover door to port…" at bounding box center [529, 212] width 725 height 425
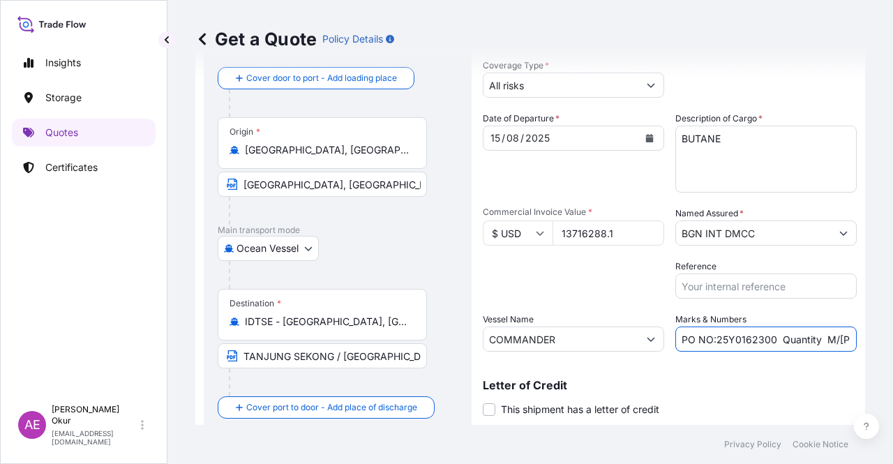
scroll to position [108, 0]
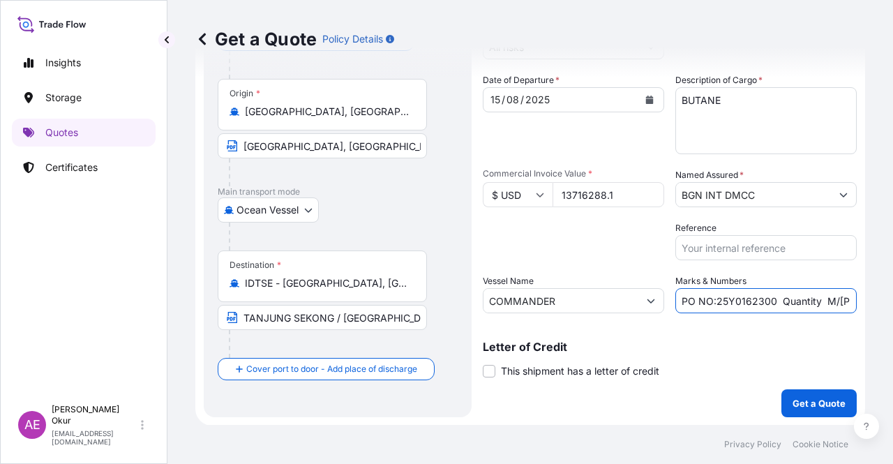
click at [828, 299] on input "PO NO:25Y0162300 Quantity M/[PERSON_NAME]:23.598,321 Premium: USD 1.508,79" at bounding box center [765, 300] width 181 height 25
click at [823, 299] on input "PO NO:25Y0162300 Quantity M/[PERSON_NAME]:23.598,321 Premium: USD 1.508,79" at bounding box center [765, 300] width 181 height 25
drag, startPoint x: 819, startPoint y: 301, endPoint x: 892, endPoint y: 302, distance: 72.5
click at [892, 302] on div "Get a Quote Policy Details Route Details Reset Route Details Cover door to port…" at bounding box center [529, 212] width 725 height 425
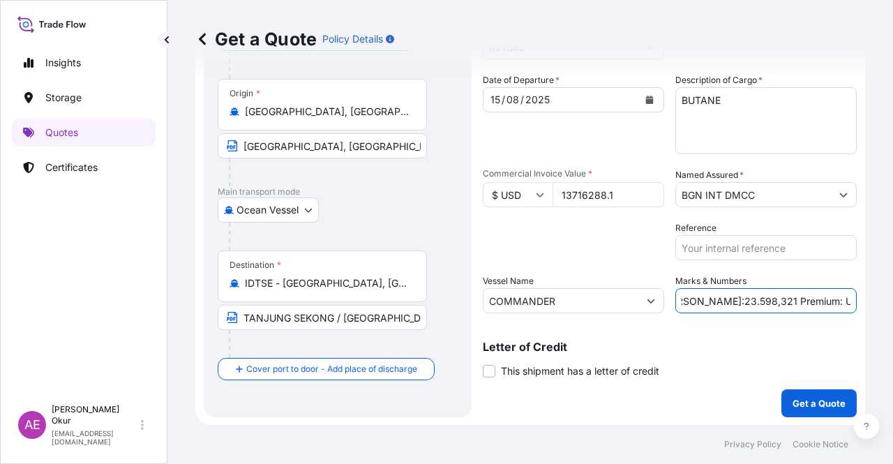
scroll to position [0, 0]
click at [729, 362] on div "Letter of Credit This shipment has a letter of credit Letter of credit * Letter…" at bounding box center [670, 359] width 374 height 37
click at [792, 396] on p "Get a Quote" at bounding box center [818, 403] width 53 height 14
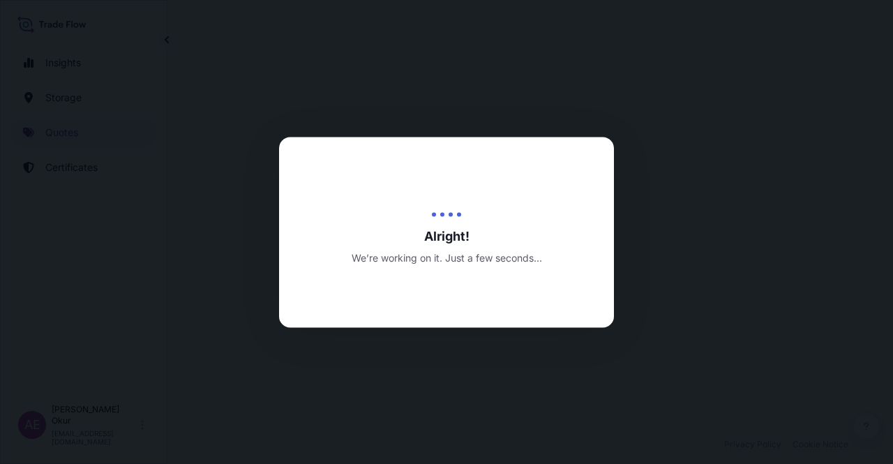
select select "Ocean Vessel"
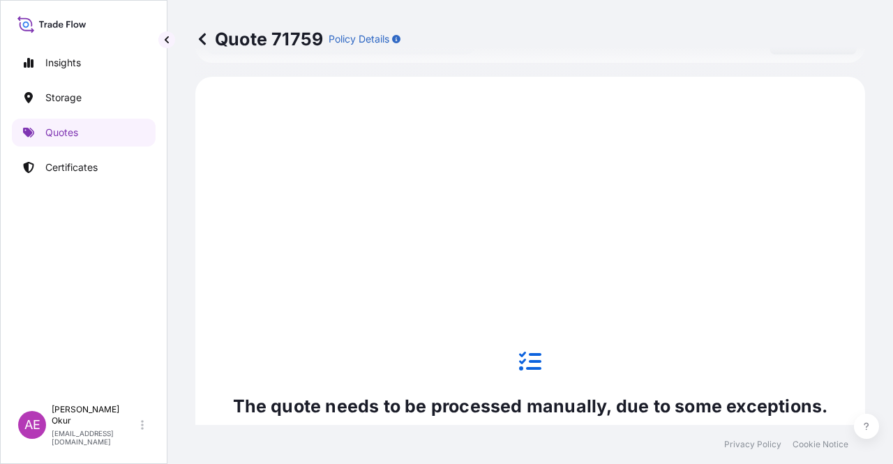
scroll to position [477, 0]
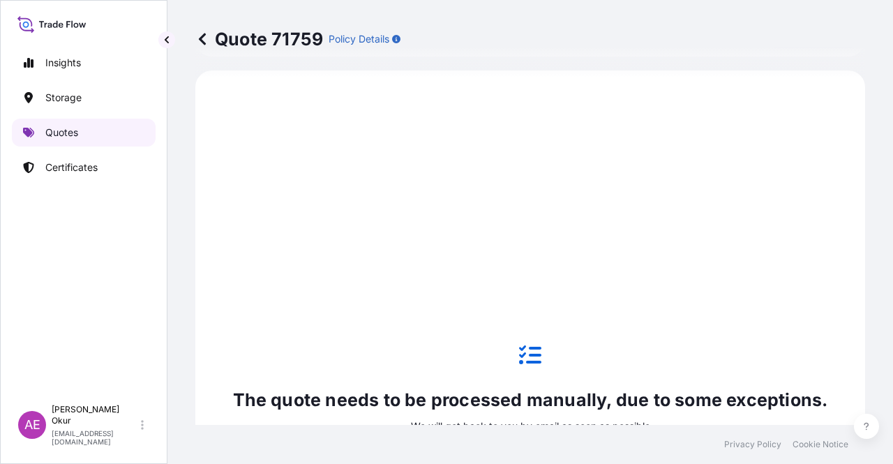
click at [72, 128] on p "Quotes" at bounding box center [61, 133] width 33 height 14
